Goal: Communication & Community: Answer question/provide support

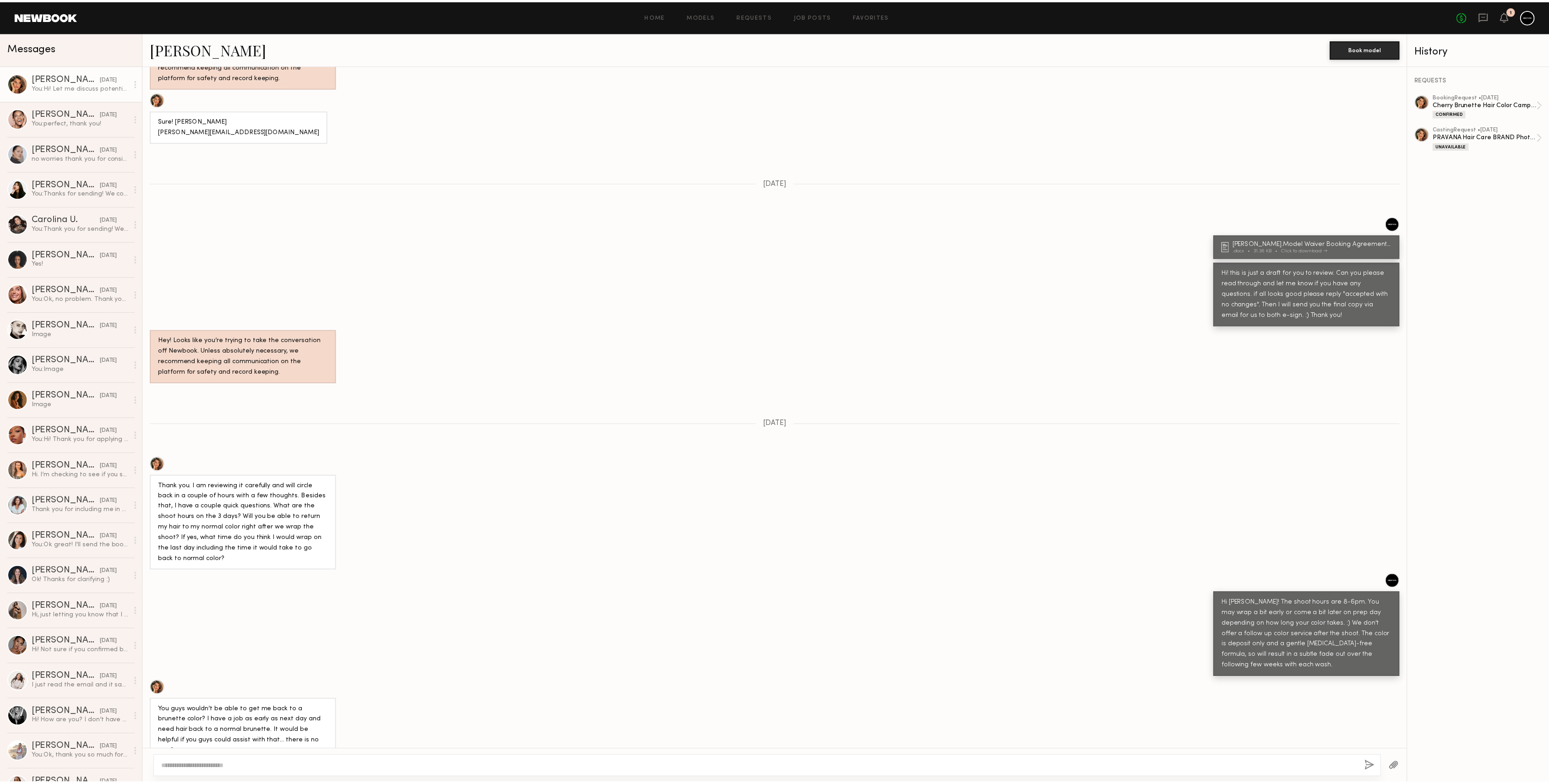
scroll to position [1509, 0]
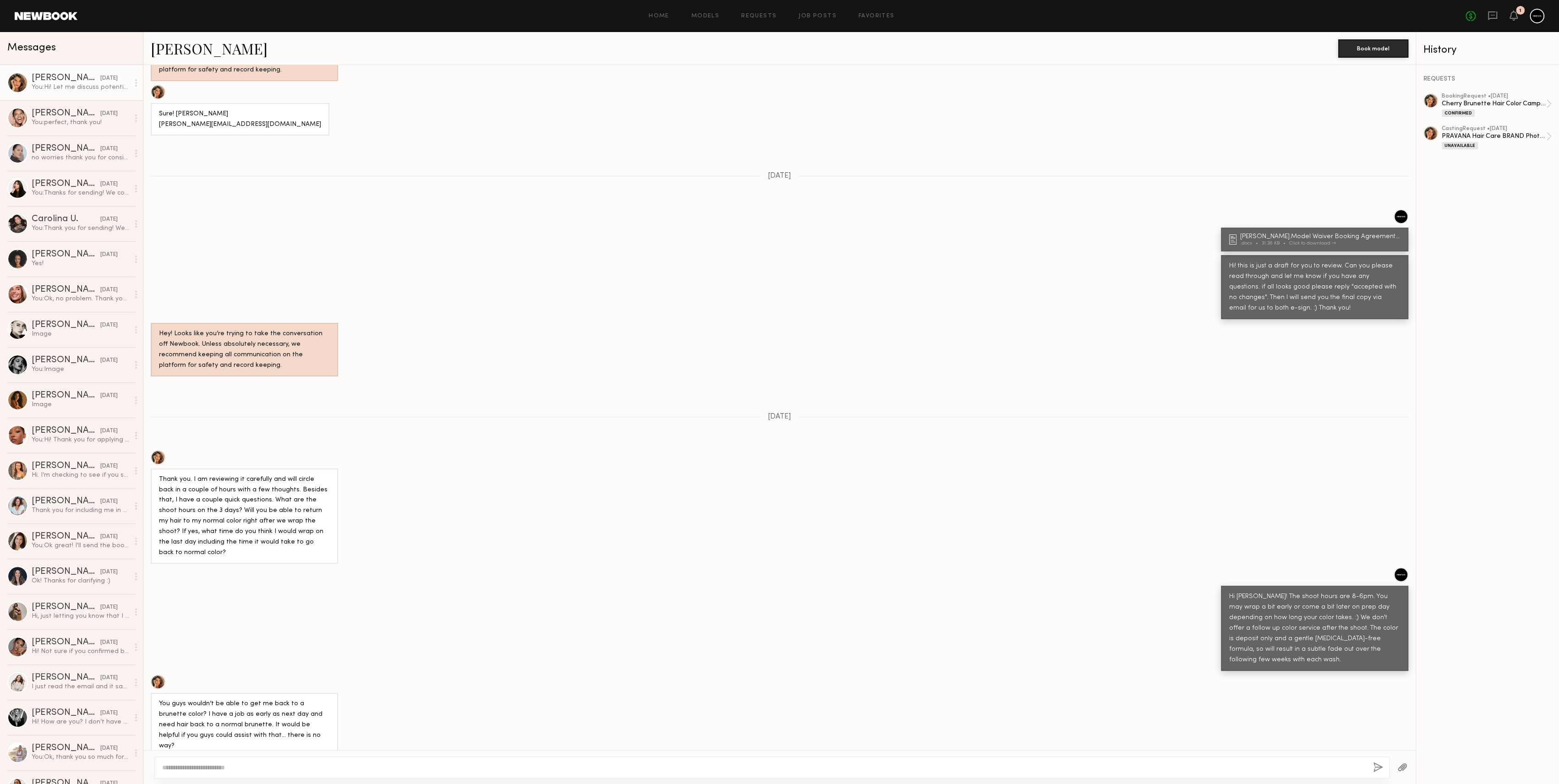
click at [1518, 14] on div "1" at bounding box center [1520, 10] width 9 height 9
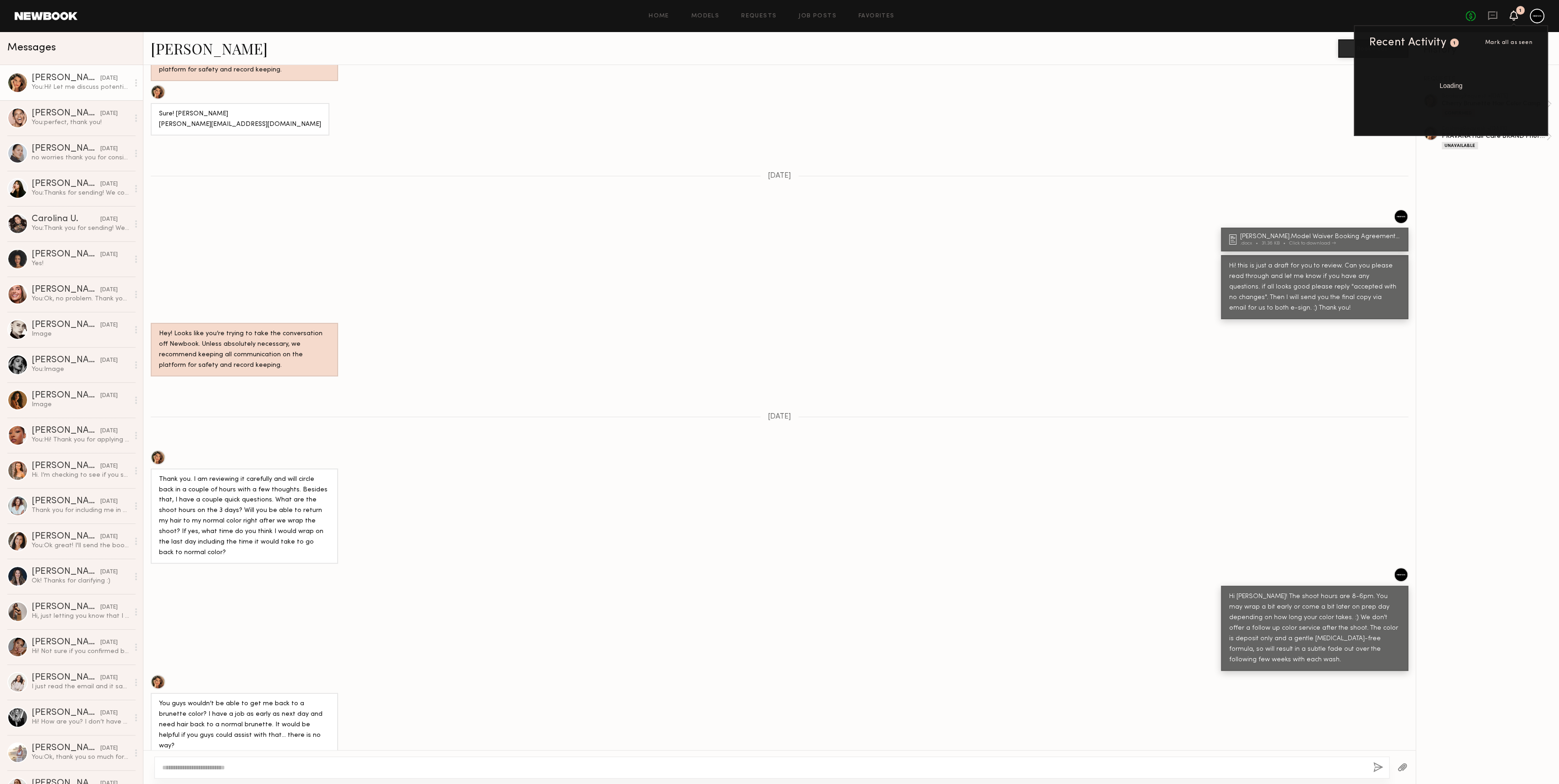
click at [1515, 15] on icon at bounding box center [1513, 15] width 7 height 6
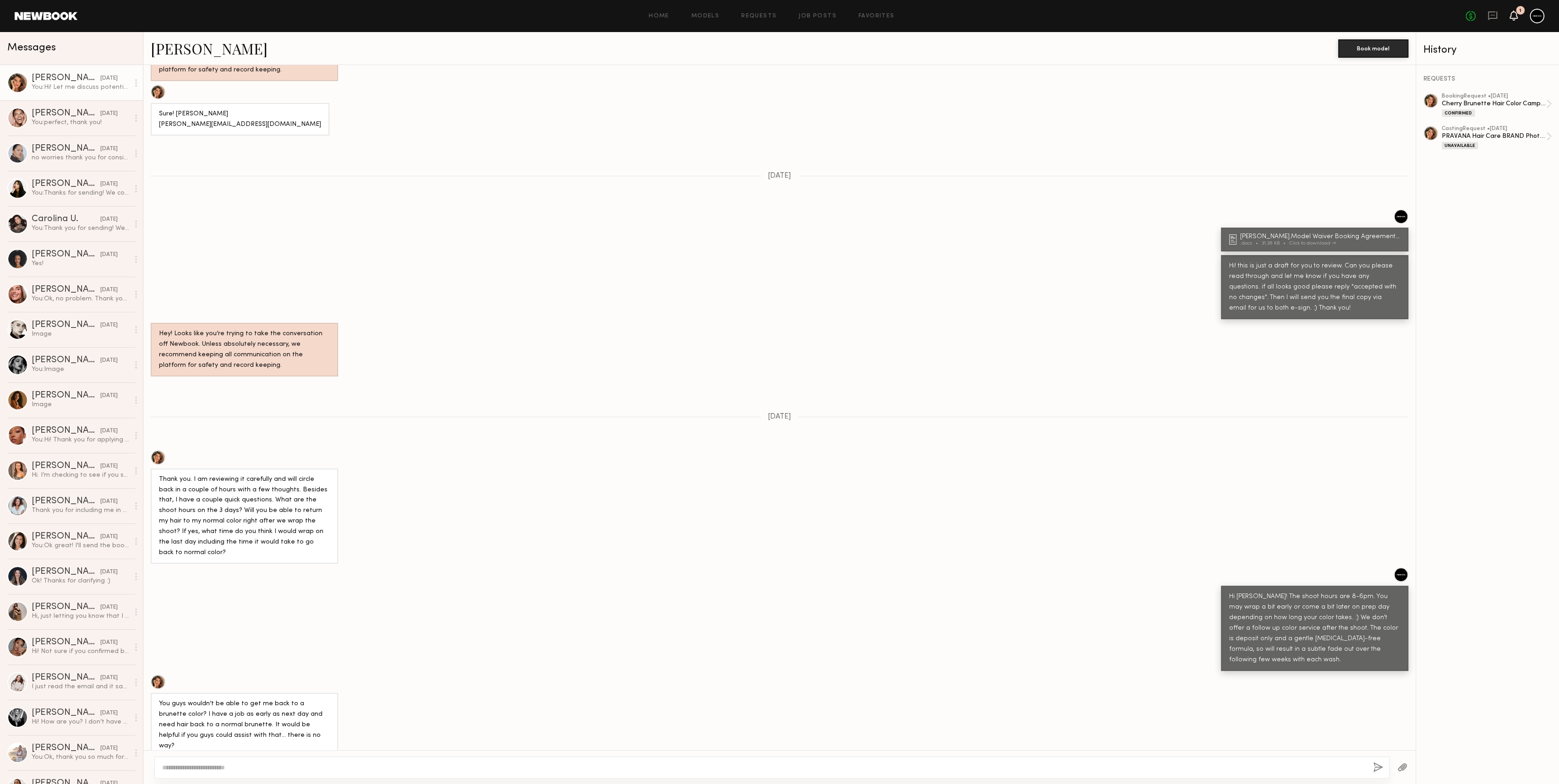
click at [1515, 18] on icon at bounding box center [1514, 15] width 8 height 10
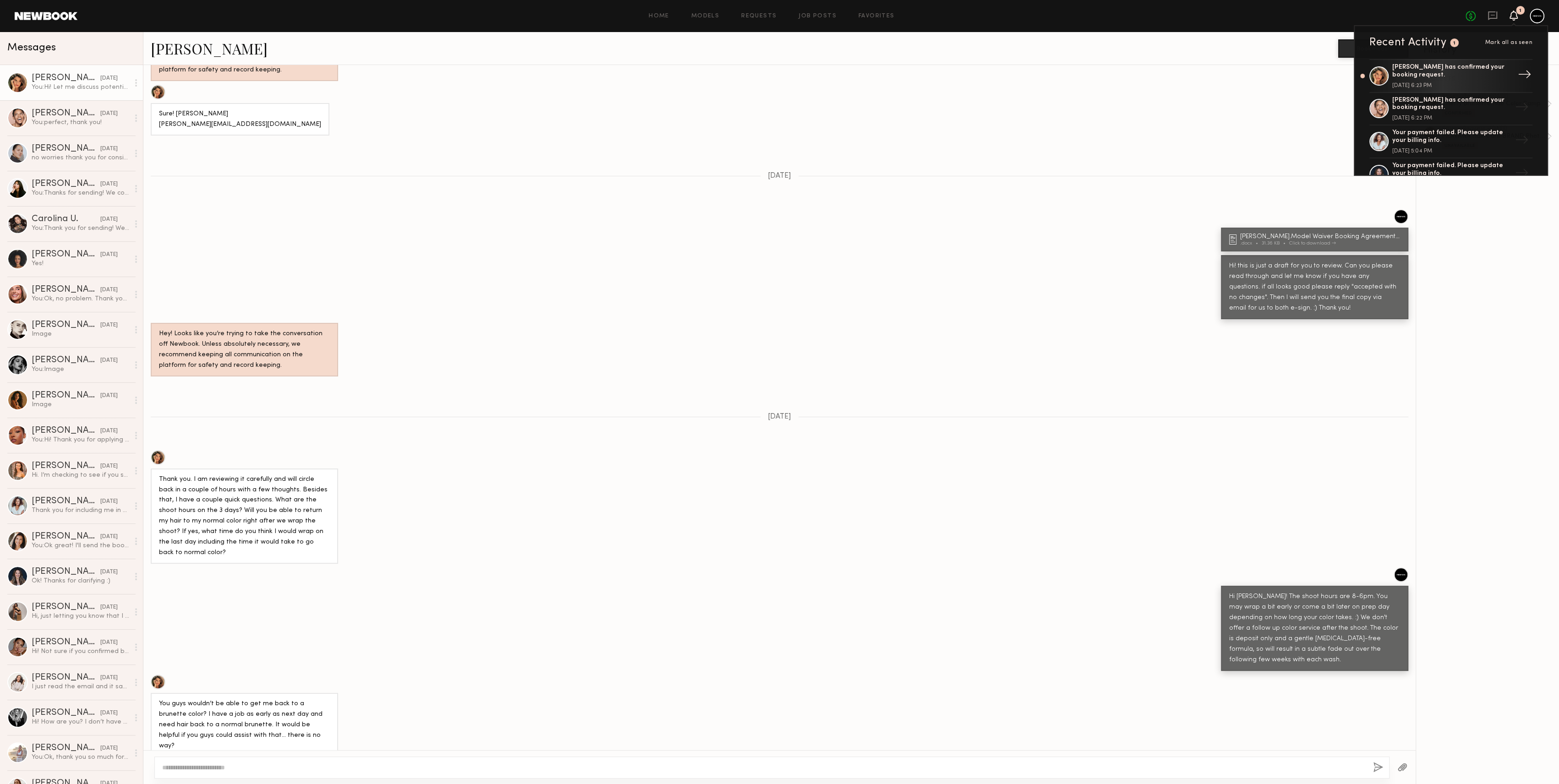
click at [1515, 73] on div "→" at bounding box center [1524, 76] width 21 height 24
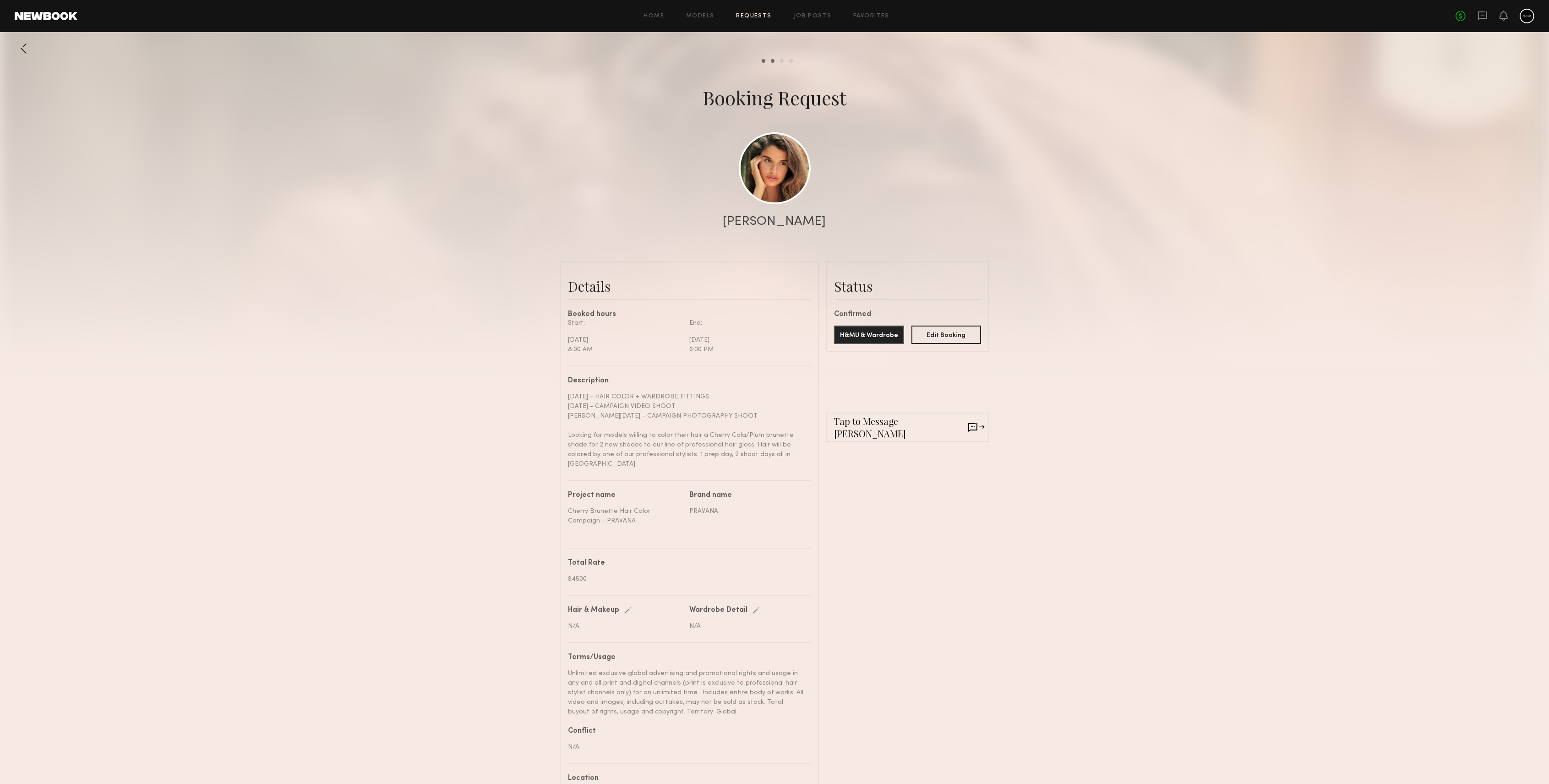
click at [34, 18] on link at bounding box center [46, 16] width 63 height 8
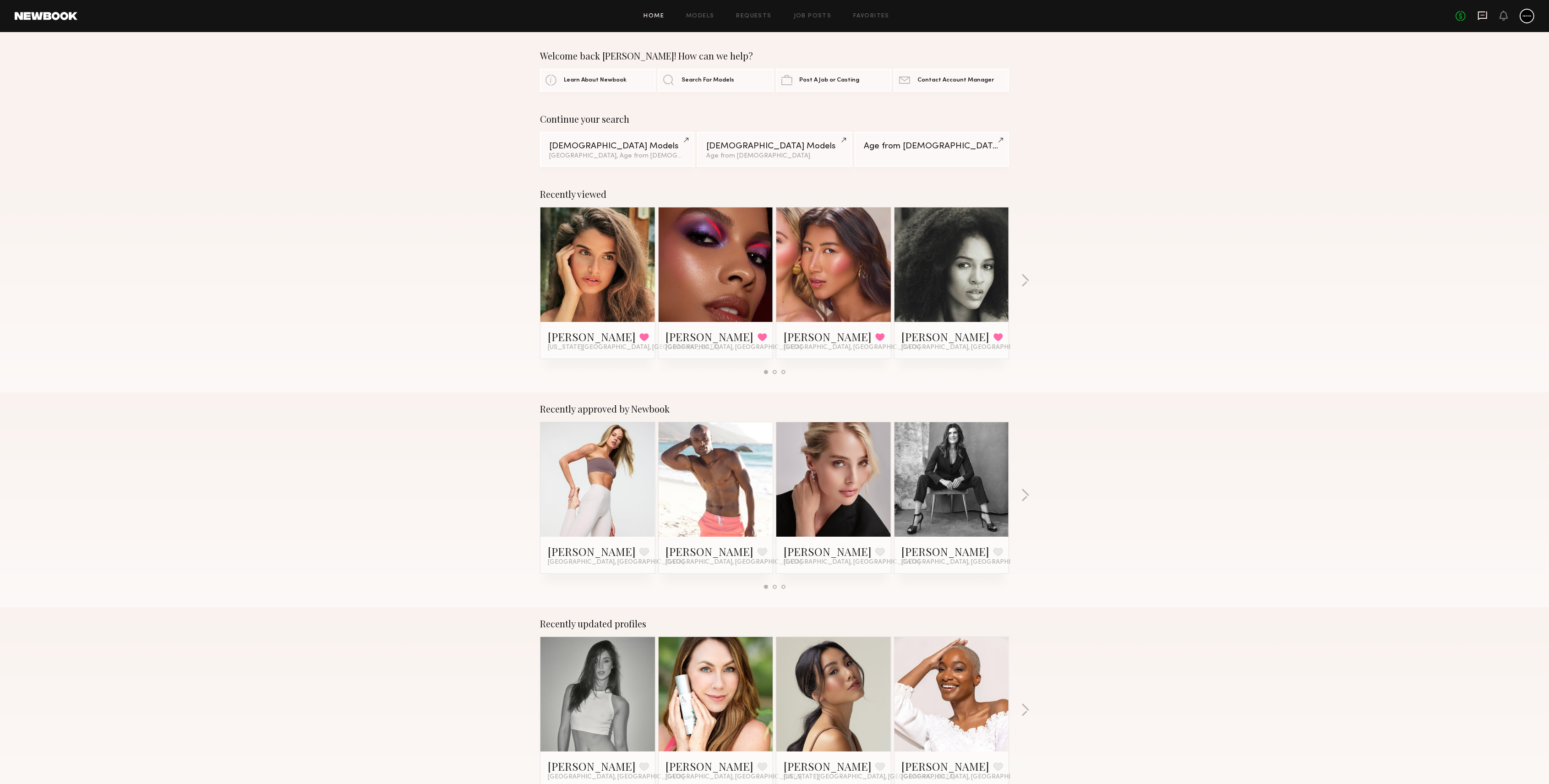
click at [1481, 17] on icon at bounding box center [1482, 15] width 10 height 10
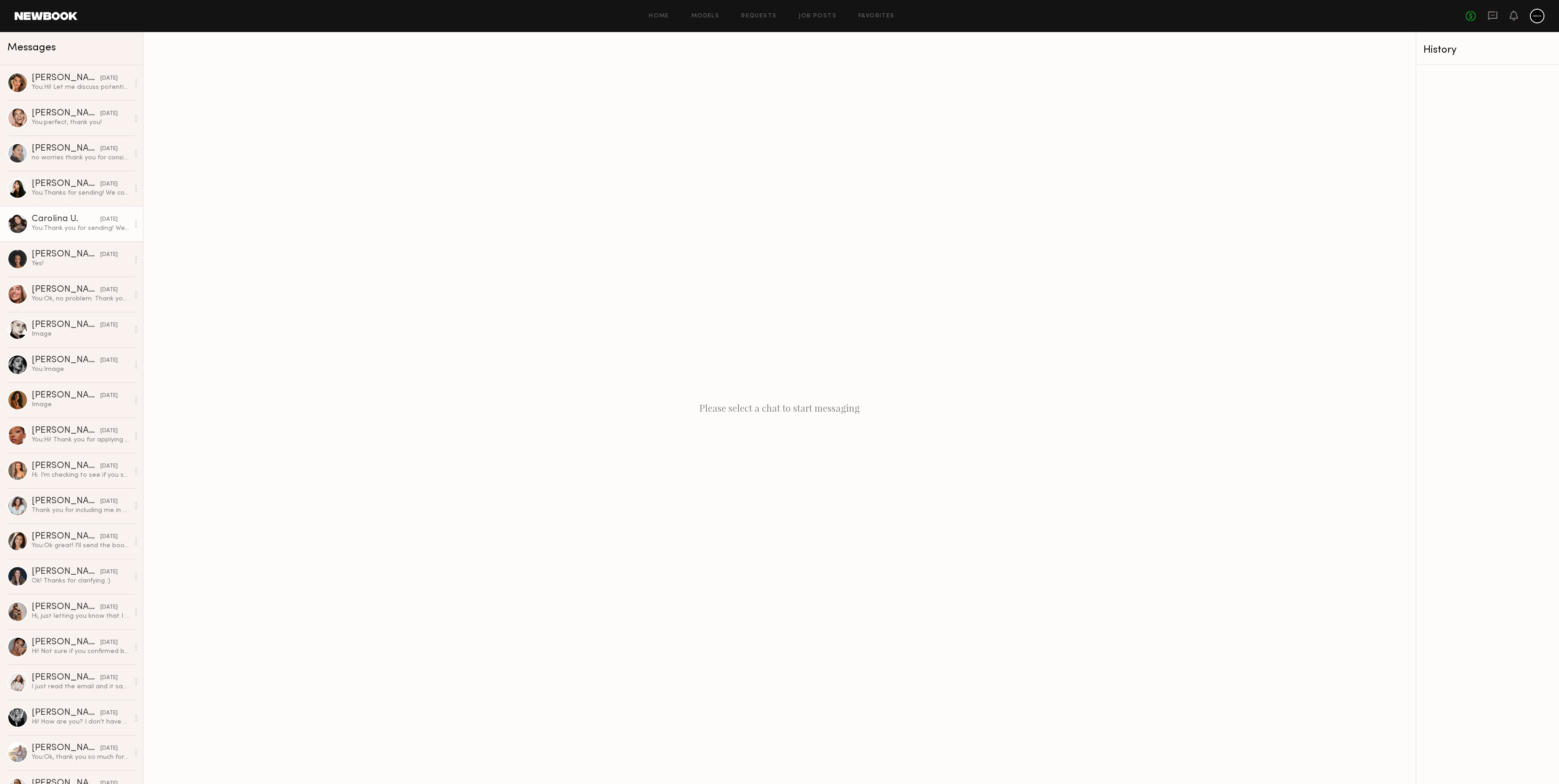
click at [56, 227] on div "You: Thank you for sending! We already casted for this project, but we will hav…" at bounding box center [80, 228] width 97 height 9
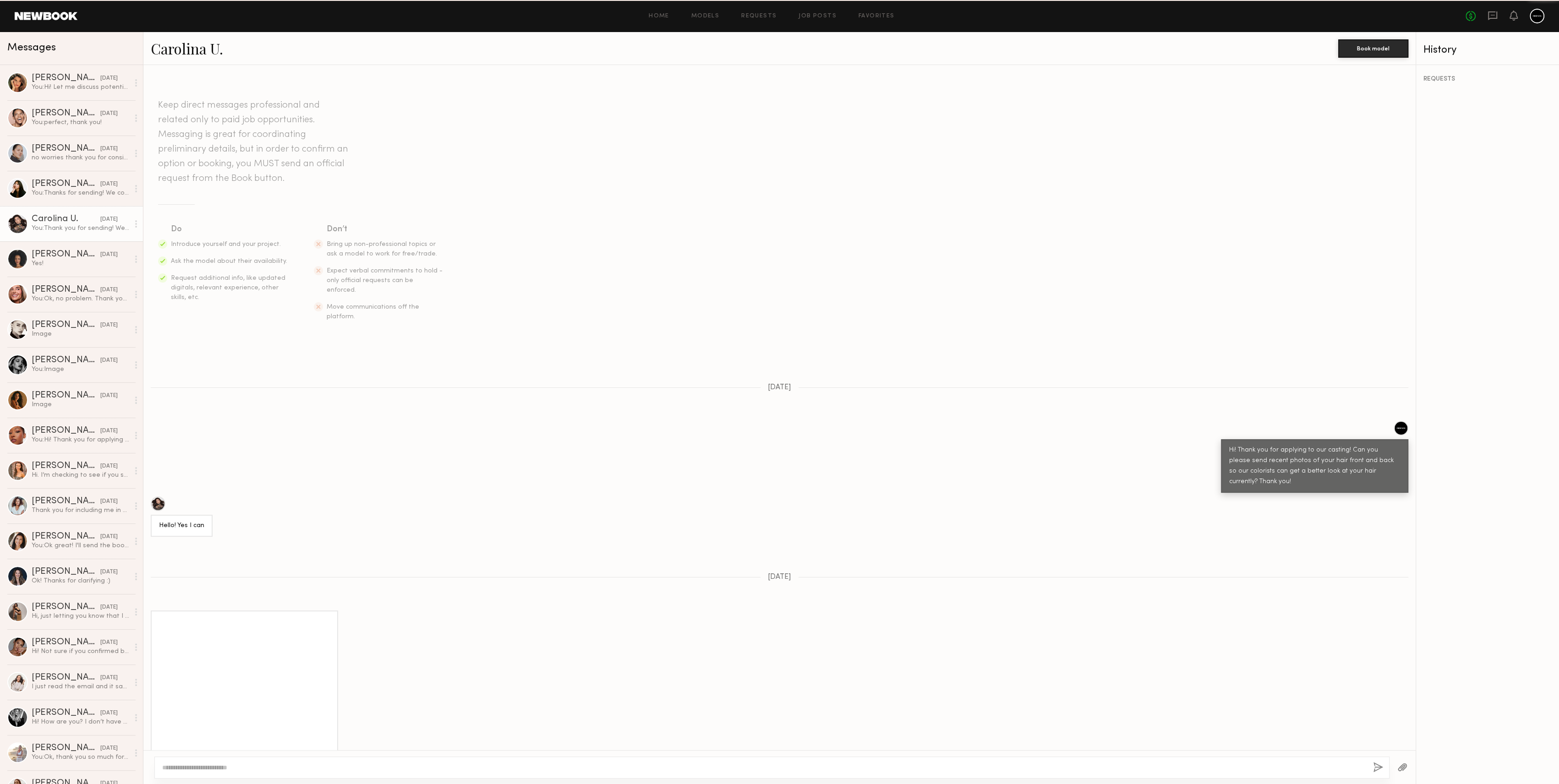
scroll to position [917, 0]
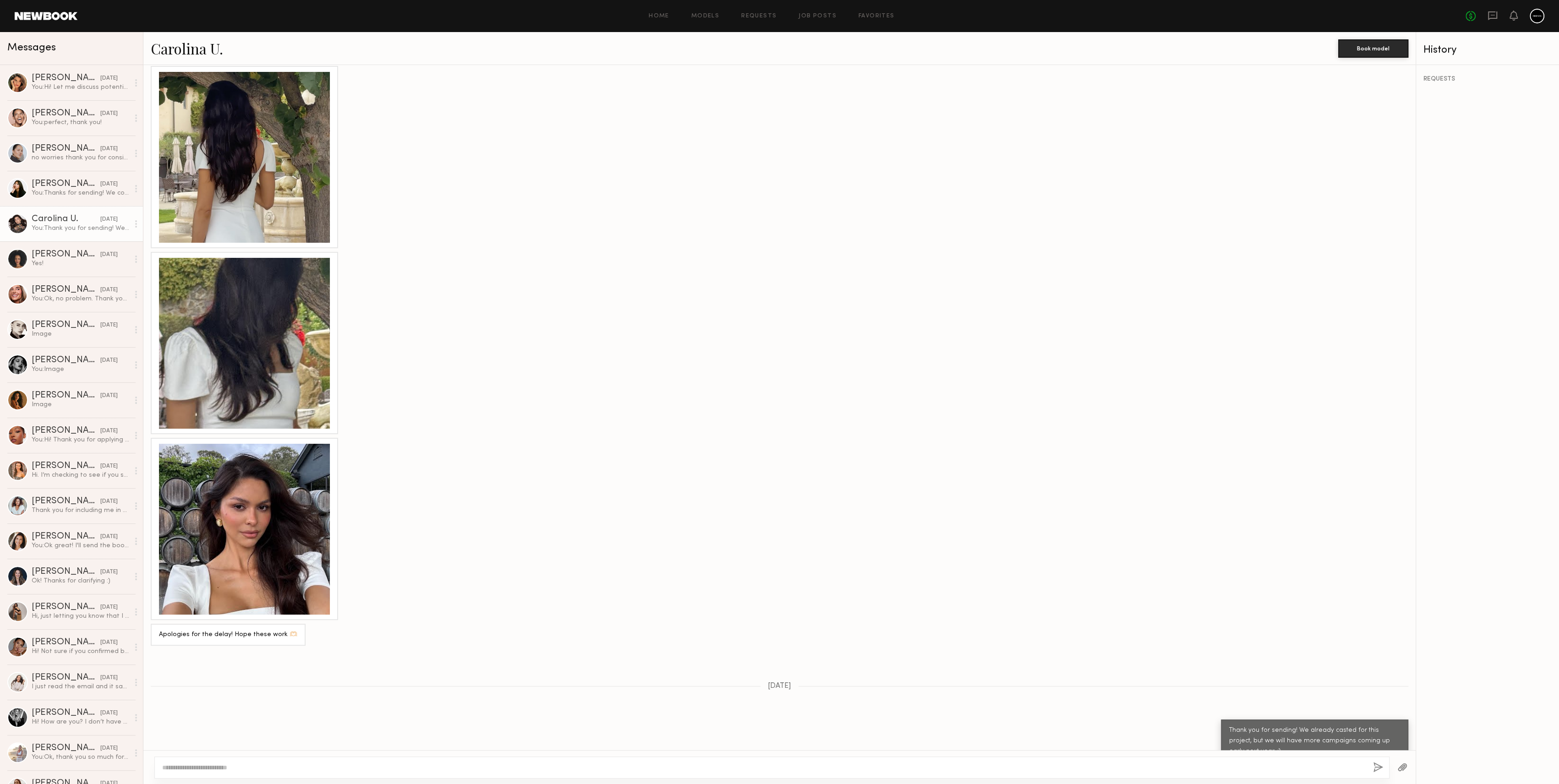
click at [171, 48] on link "Carolina U." at bounding box center [187, 48] width 72 height 19
click at [234, 575] on div at bounding box center [245, 529] width 171 height 170
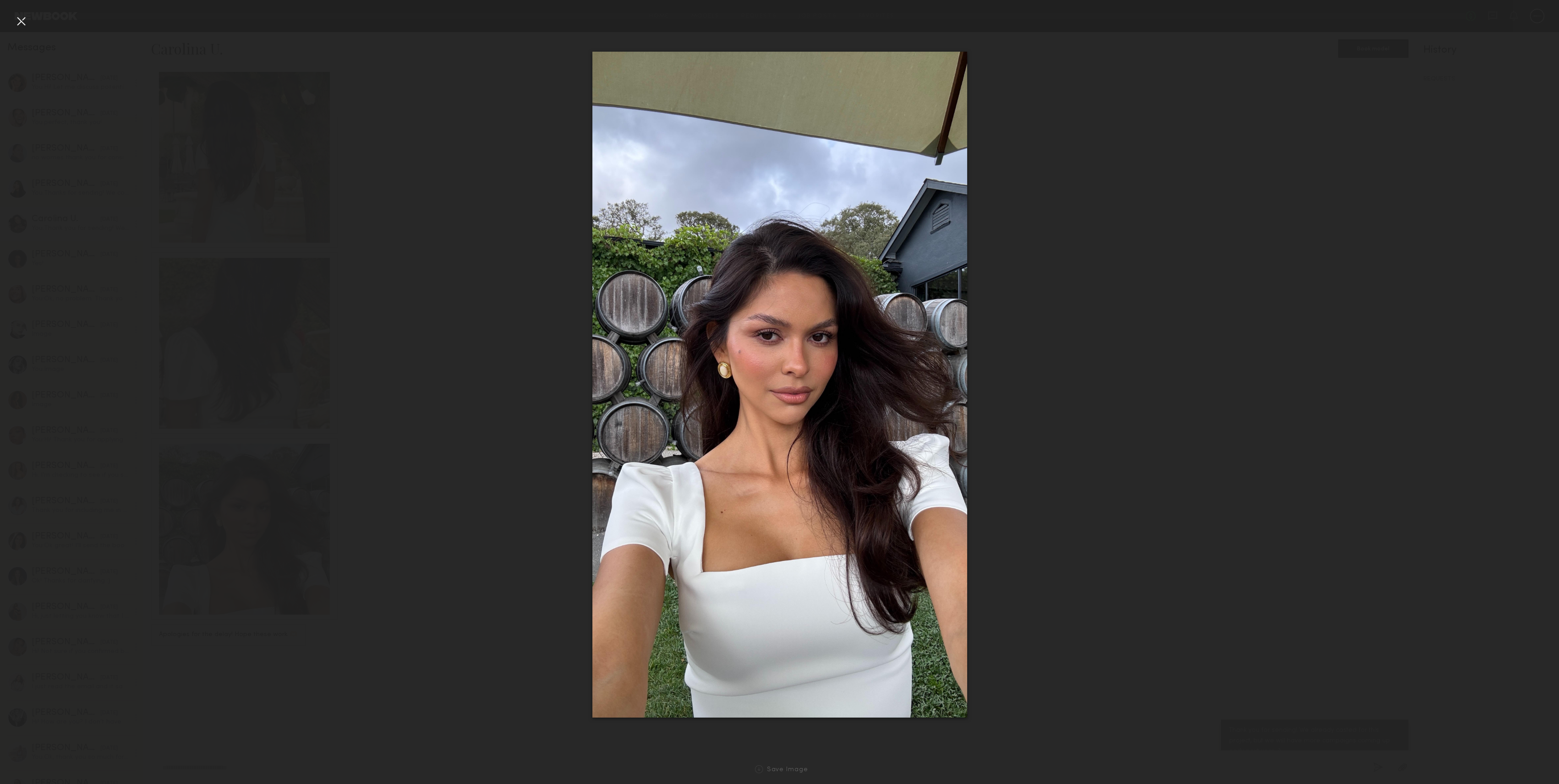
click at [26, 22] on div at bounding box center [21, 21] width 14 height 14
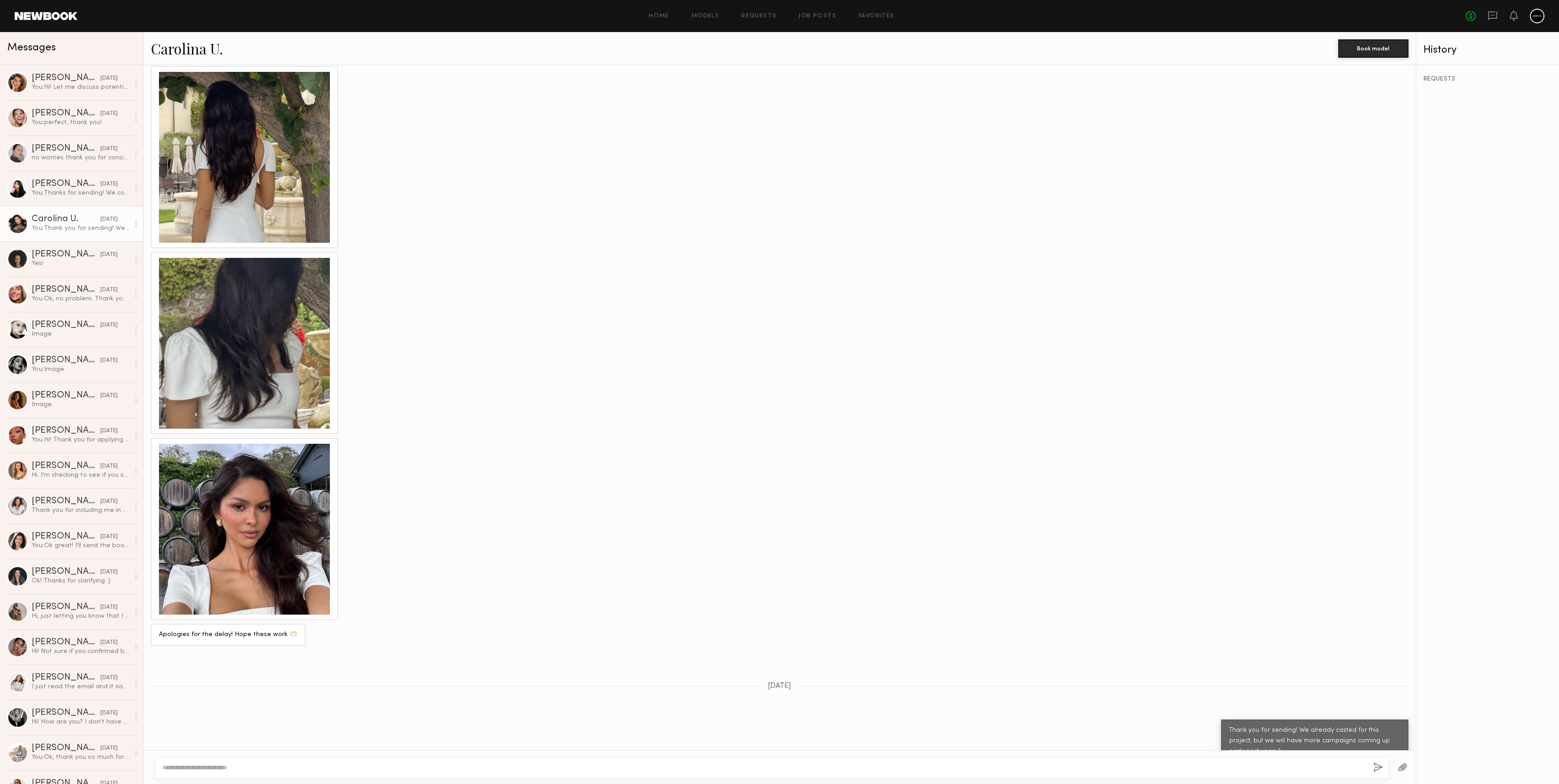
click at [1080, 766] on textarea at bounding box center [764, 767] width 1203 height 9
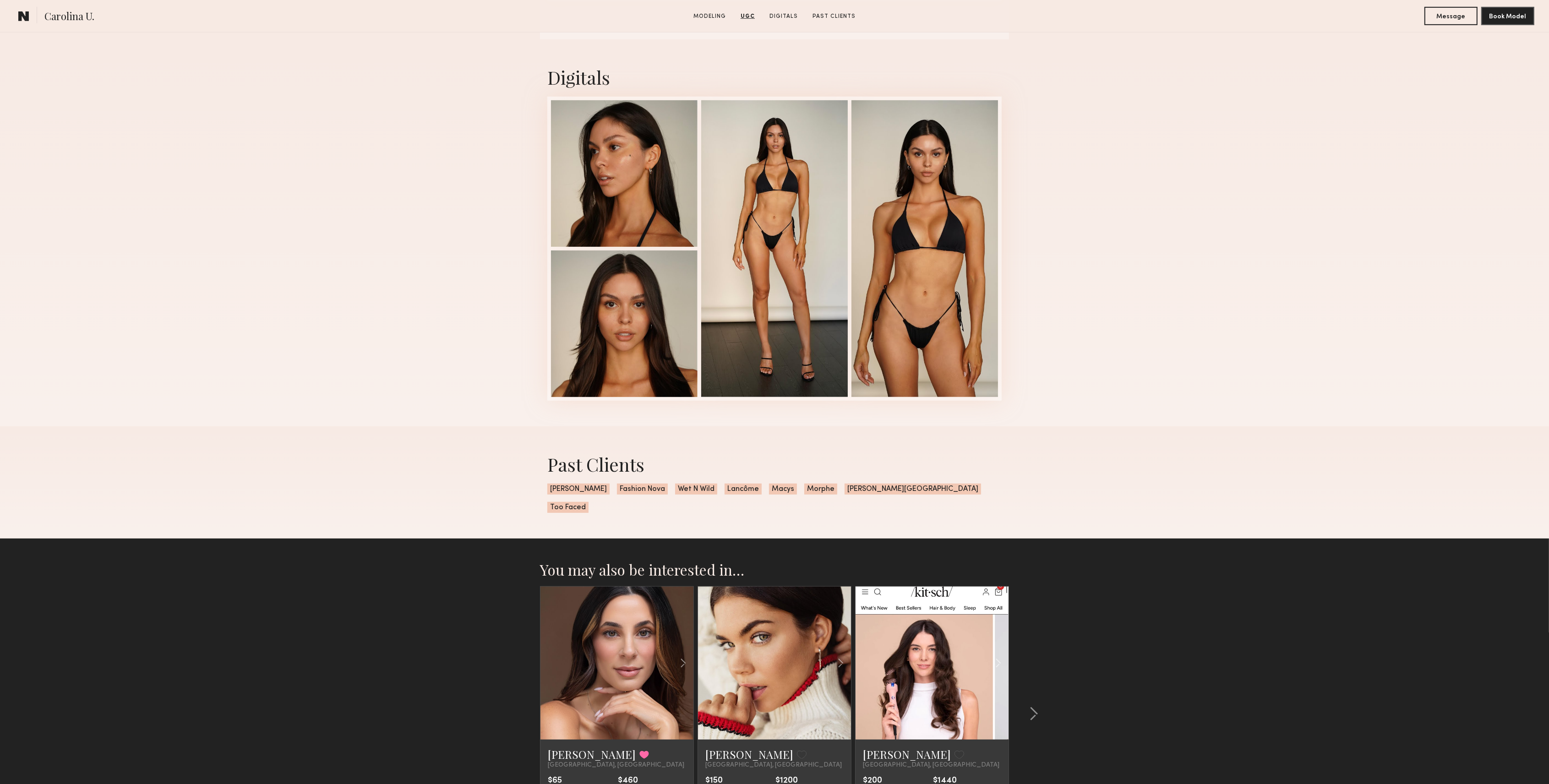
scroll to position [1099, 0]
